Goal: Information Seeking & Learning: Understand process/instructions

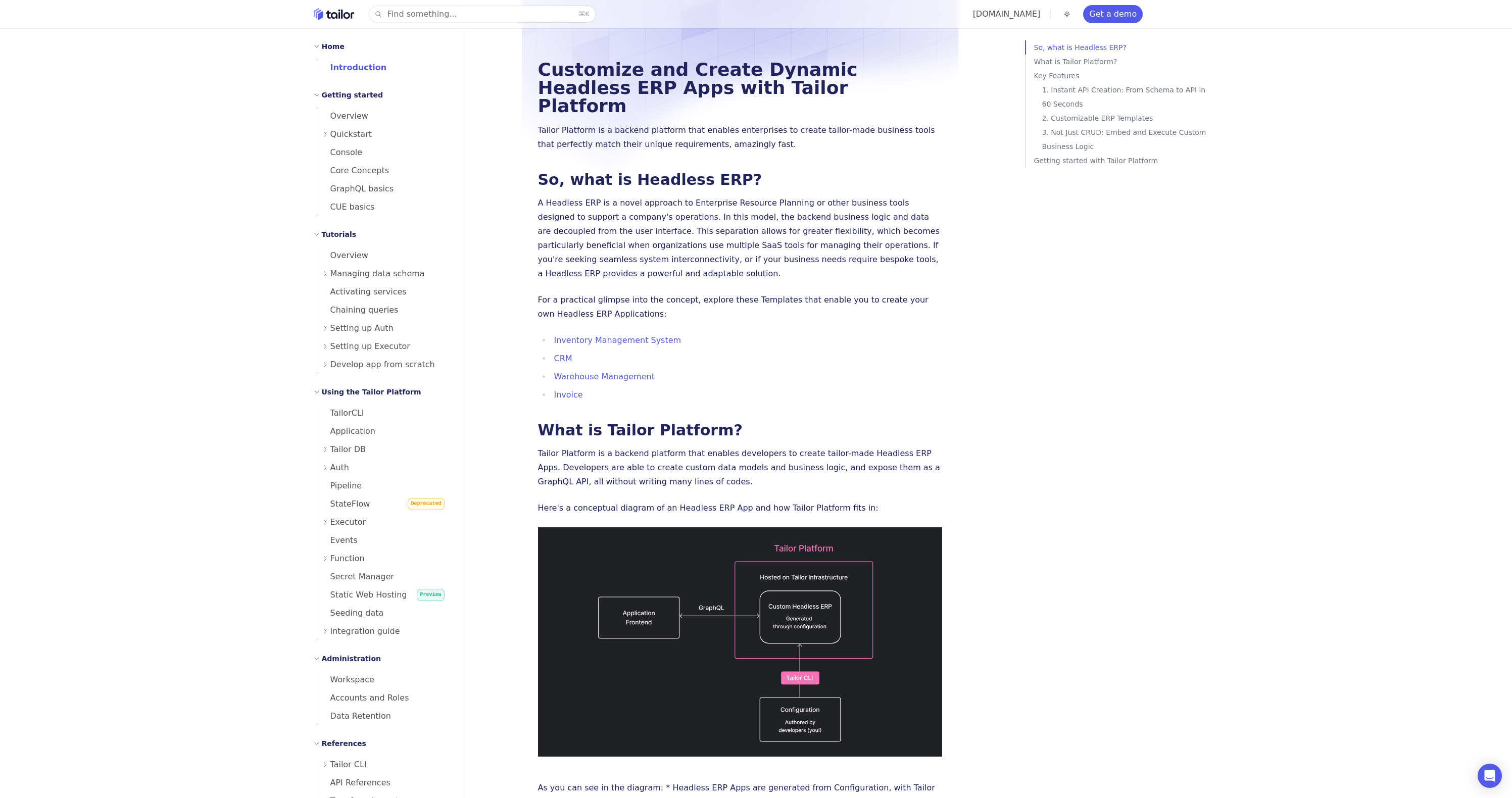
click at [342, 467] on span "Auth" at bounding box center [340, 467] width 20 height 14
click at [370, 598] on span "Built-in IdP" at bounding box center [369, 595] width 51 height 10
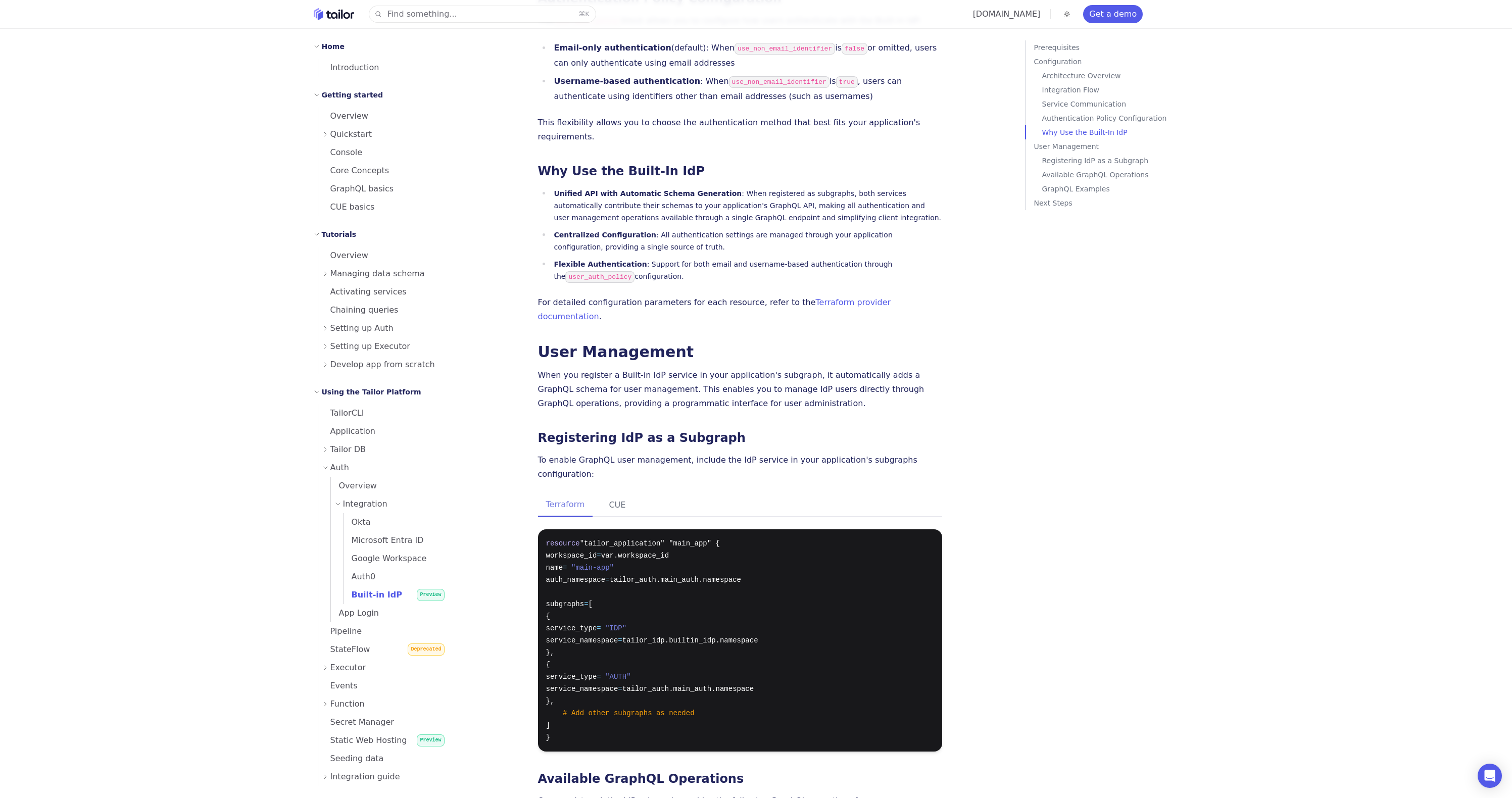
scroll to position [1856, 0]
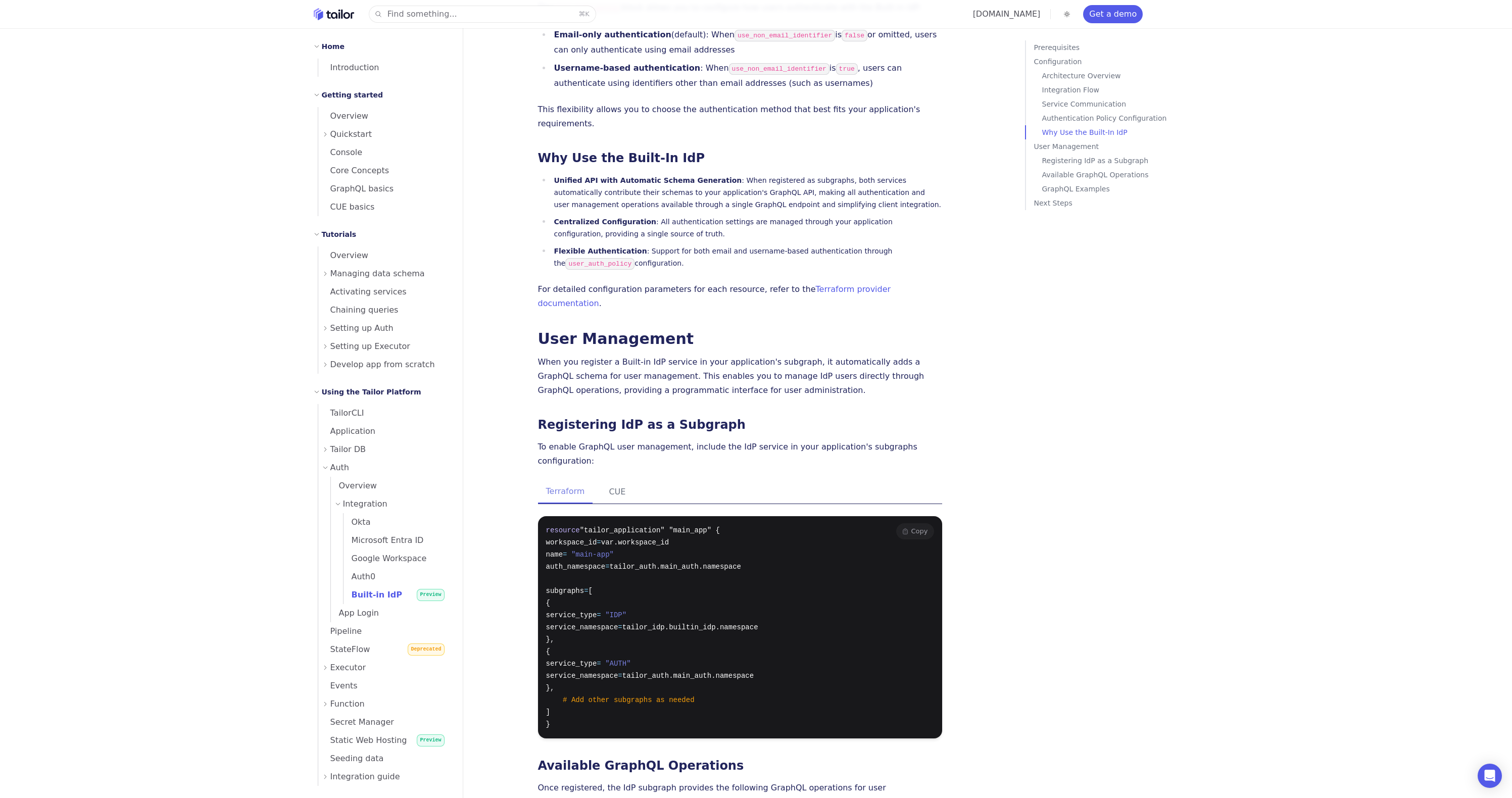
drag, startPoint x: 578, startPoint y: 564, endPoint x: 564, endPoint y: 532, distance: 34.9
click at [564, 532] on pre "resource "tailor_application" "main_app" { workspace_id = var.workspace_id name…" at bounding box center [740, 627] width 404 height 222
copy code "{ service_type = "IDP" service_namespace = tailor_idp.builtin_idp.namespace } ,"
click at [729, 519] on pre "resource "tailor_application" "main_app" { workspace_id = var.workspace_id name…" at bounding box center [740, 627] width 404 height 222
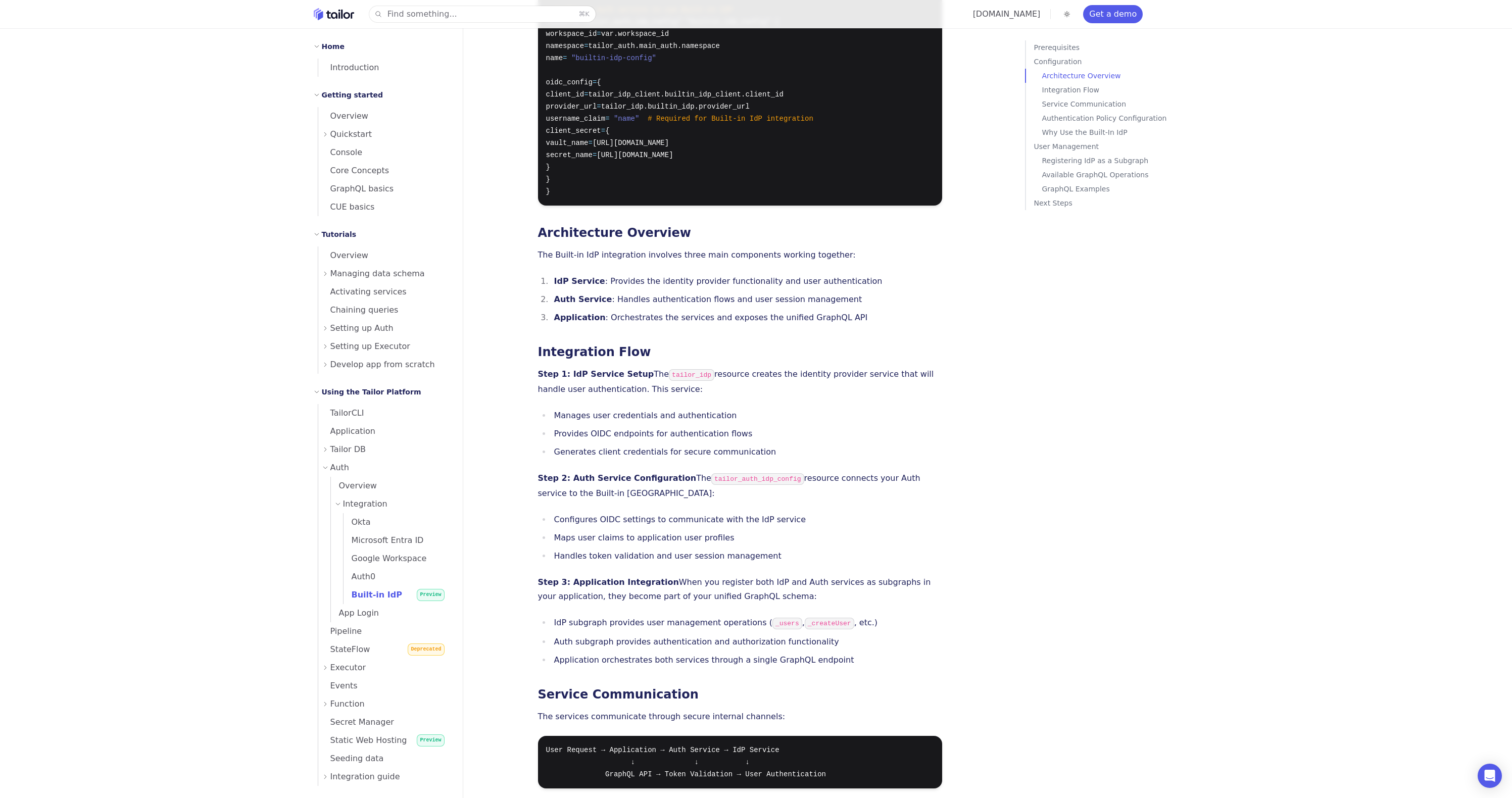
scroll to position [907, 0]
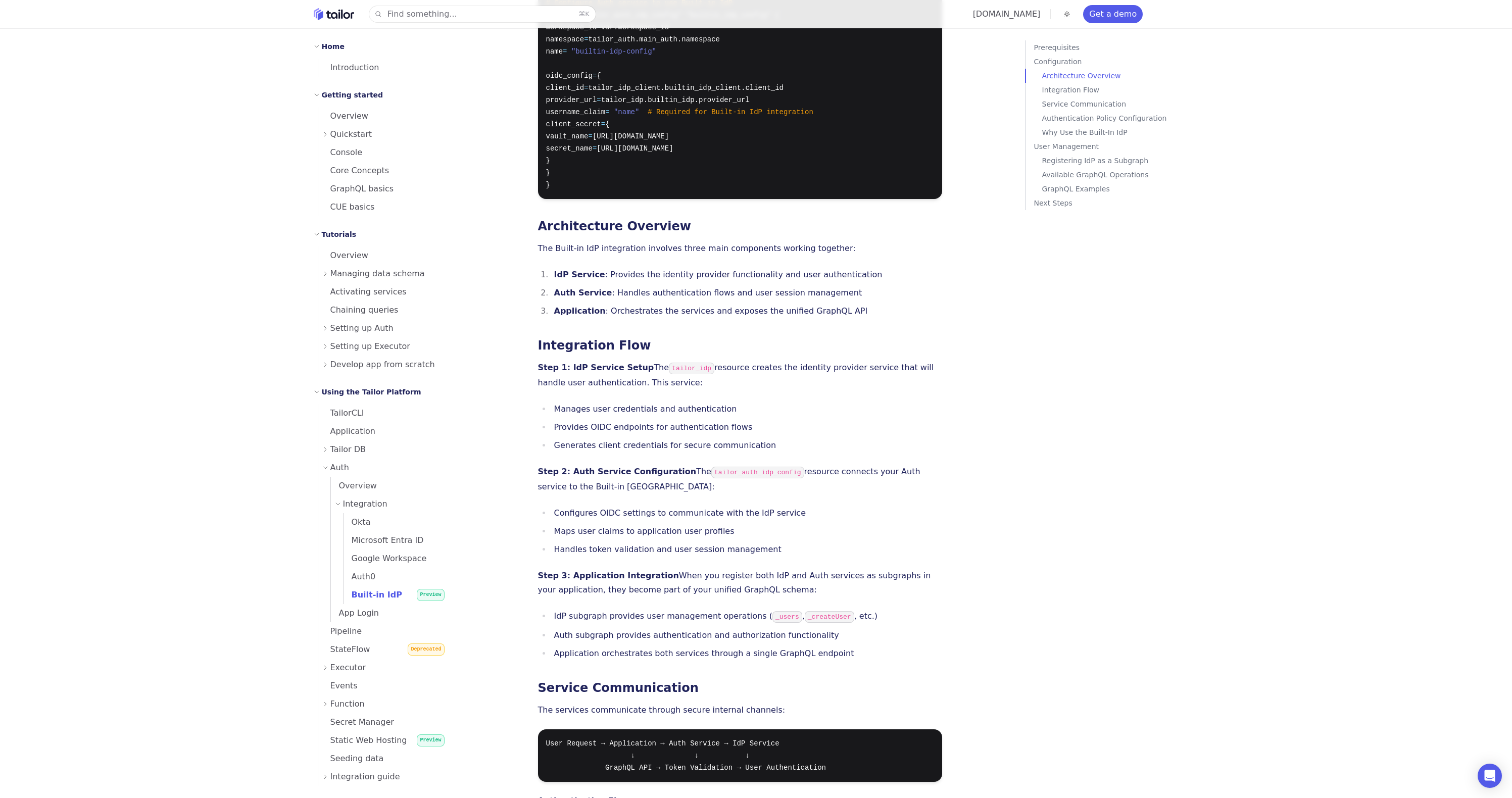
click at [748, 542] on li "Handles token validation and user session management" at bounding box center [747, 549] width 391 height 14
drag, startPoint x: 768, startPoint y: 524, endPoint x: 555, endPoint y: 485, distance: 216.5
click at [555, 506] on ul "Configures OIDC settings to communicate with the IdP service Maps user claims t…" at bounding box center [740, 532] width 404 height 51
click at [555, 524] on li "Maps user claims to application user profiles" at bounding box center [747, 531] width 391 height 14
drag, startPoint x: 554, startPoint y: 502, endPoint x: 726, endPoint y: 506, distance: 172.0
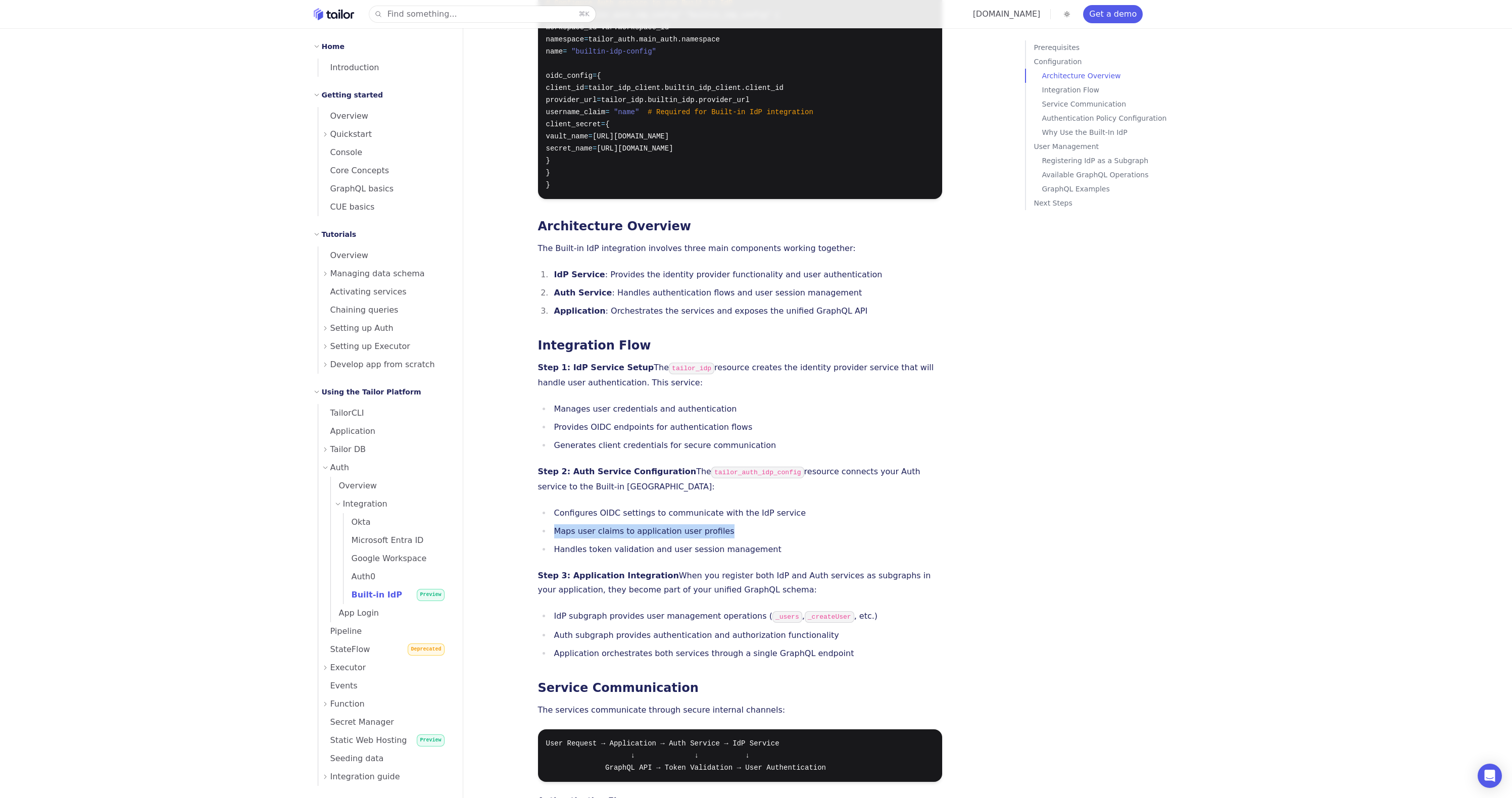
click at [726, 524] on li "Maps user claims to application user profiles" at bounding box center [747, 531] width 391 height 14
click at [716, 507] on div at bounding box center [716, 507] width 0 height 0
click at [562, 579] on button at bounding box center [558, 581] width 8 height 3
click at [822, 524] on li "Maps user claims to application user profiles" at bounding box center [747, 531] width 391 height 14
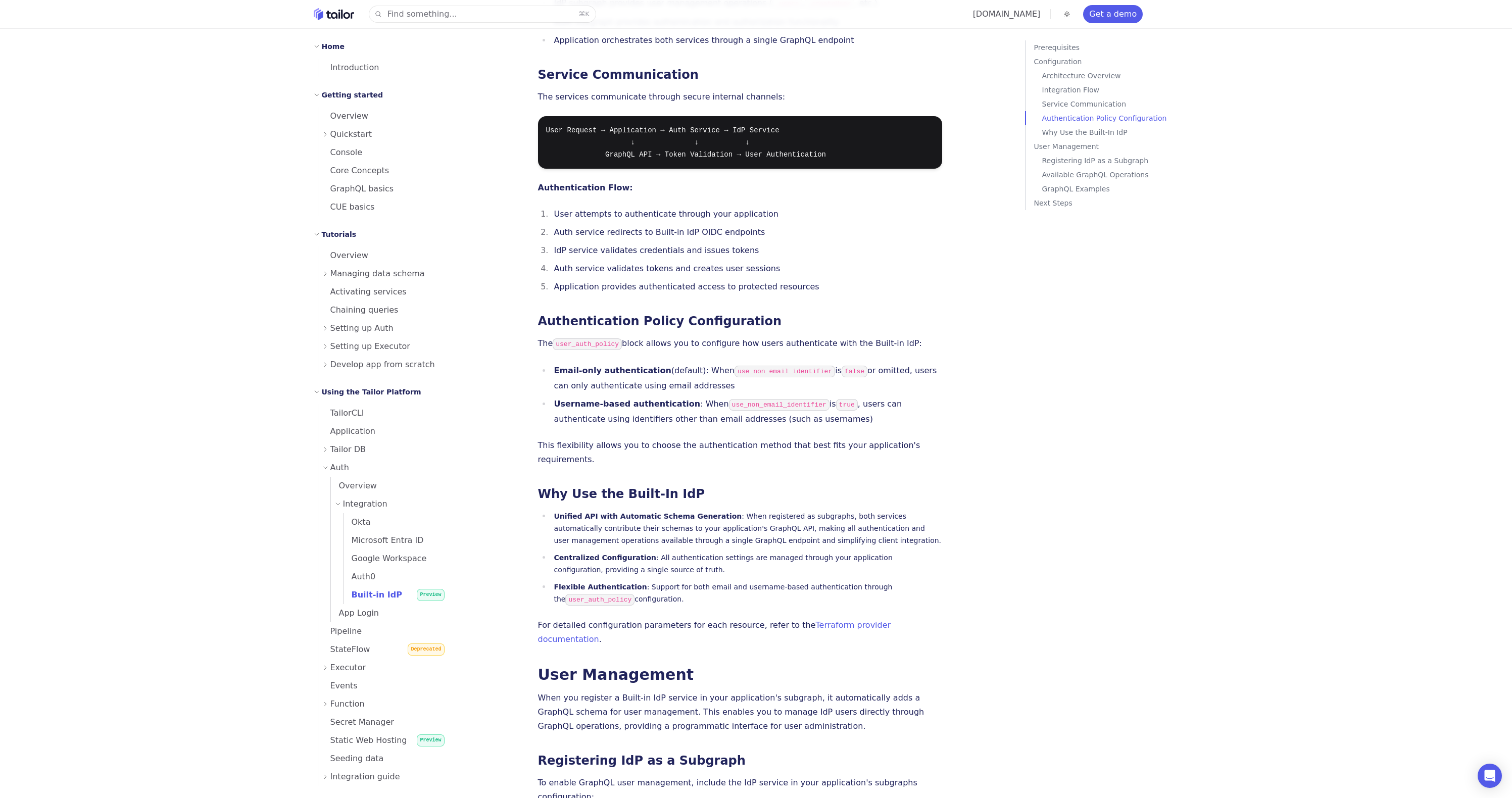
scroll to position [1462, 0]
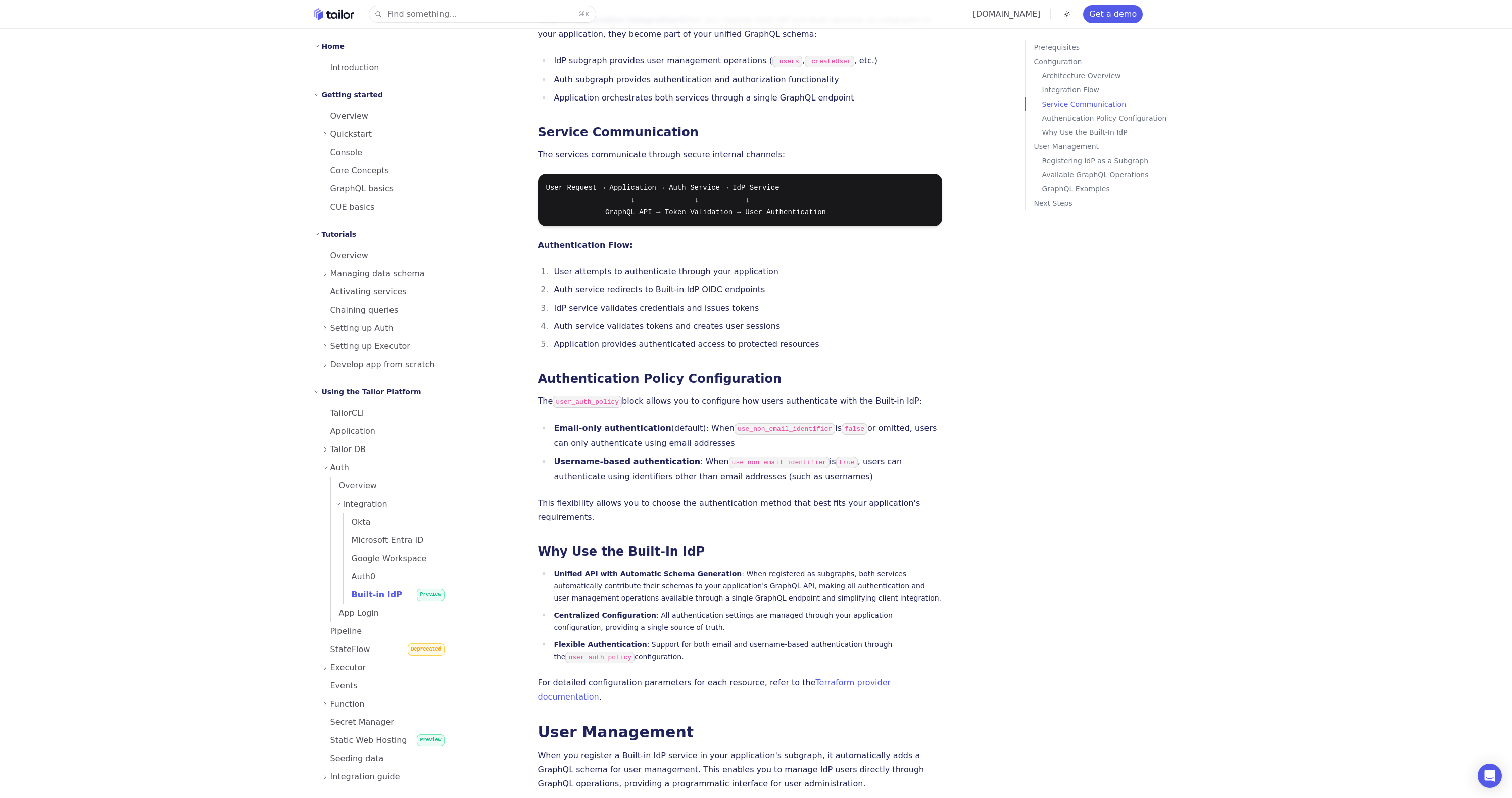
drag, startPoint x: 735, startPoint y: 412, endPoint x: 539, endPoint y: 403, distance: 196.2
click at [539, 421] on ul "Email-only authentication (default): When use_non_email_identifier is false or …" at bounding box center [740, 452] width 404 height 63
click at [554, 379] on div at bounding box center [554, 379] width 0 height 0
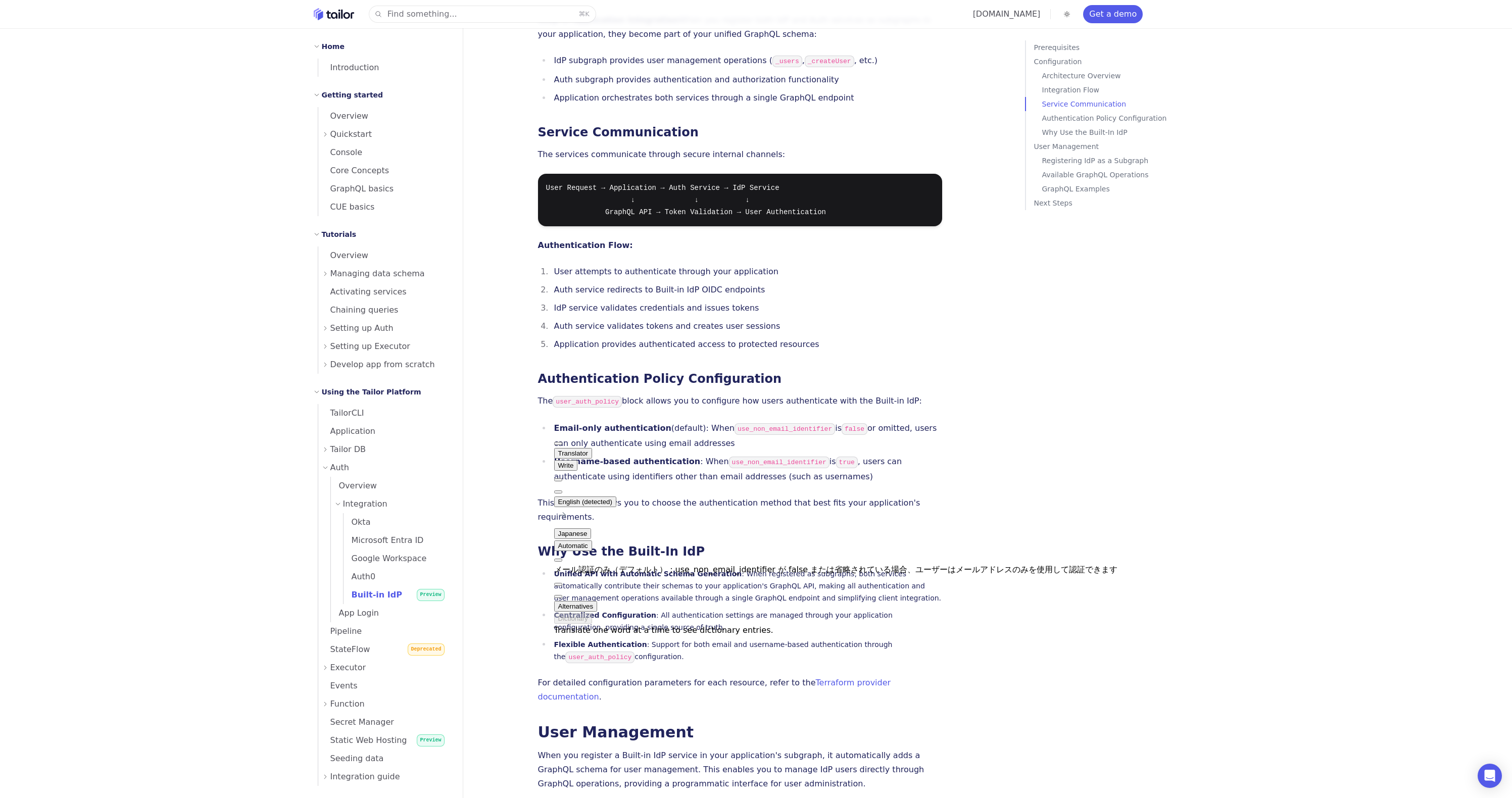
click at [562, 490] on button at bounding box center [558, 492] width 8 height 3
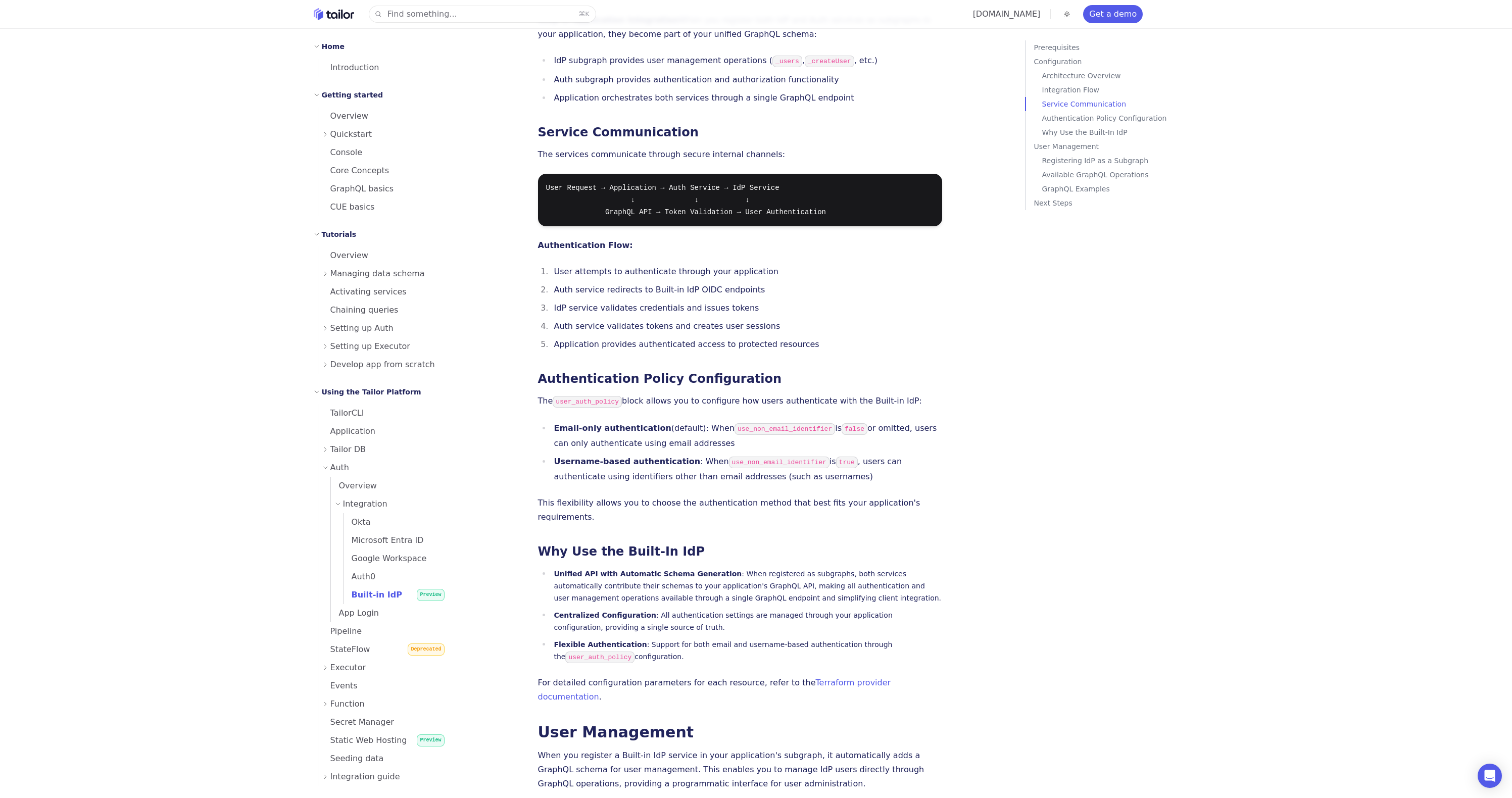
click at [669, 461] on div "Built-in IdP Preview Managing multiple identity providers can be a hassle. The …" at bounding box center [740, 740] width 404 height 4283
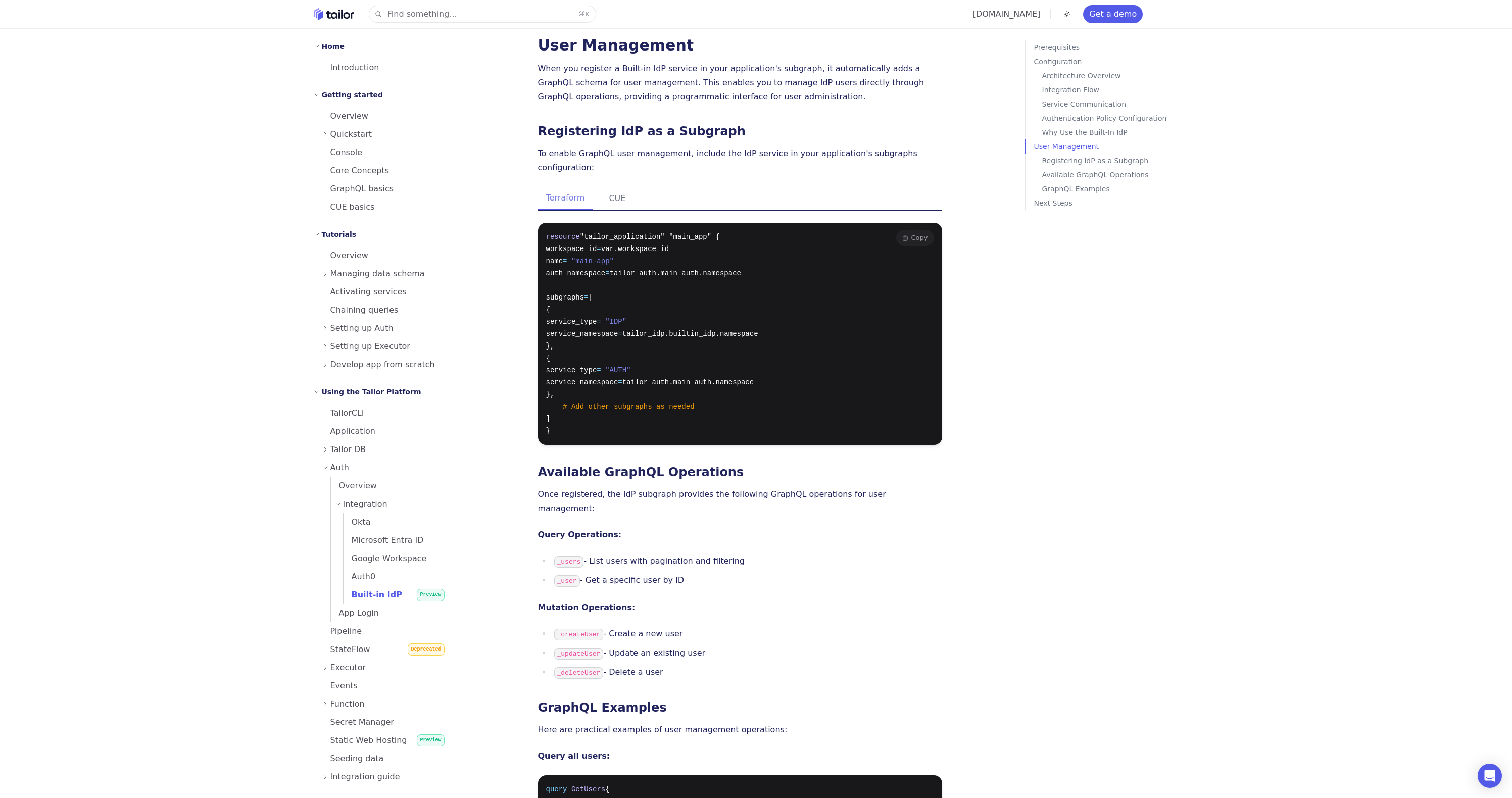
scroll to position [2207, 0]
